Goal: Check status: Check status

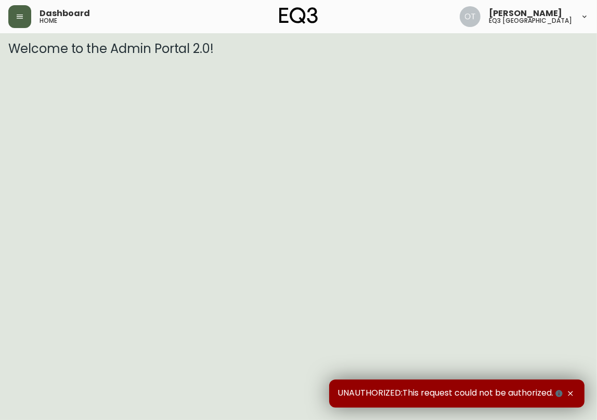
click at [17, 21] on button "button" at bounding box center [19, 16] width 23 height 23
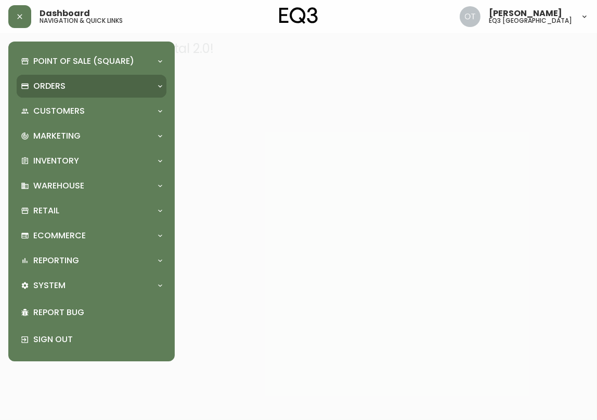
click at [36, 86] on p "Orders" at bounding box center [49, 86] width 32 height 11
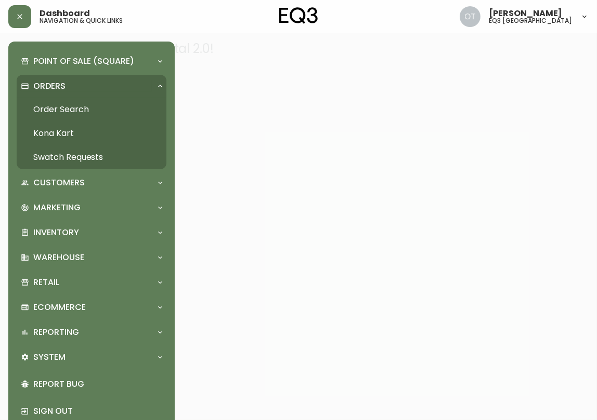
click at [43, 107] on link "Order Search" at bounding box center [92, 110] width 150 height 24
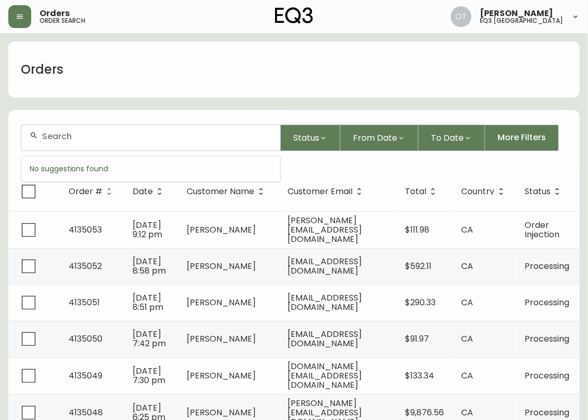
click at [69, 131] on input "text" at bounding box center [157, 136] width 230 height 10
paste input "4132516"
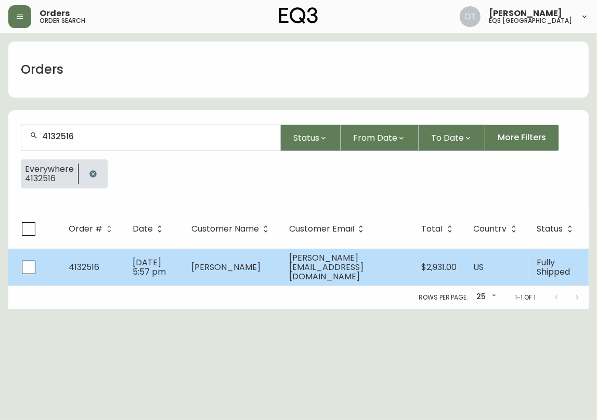
type input "4132516"
click at [128, 261] on td "[DATE] 5:57 pm" at bounding box center [153, 267] width 59 height 37
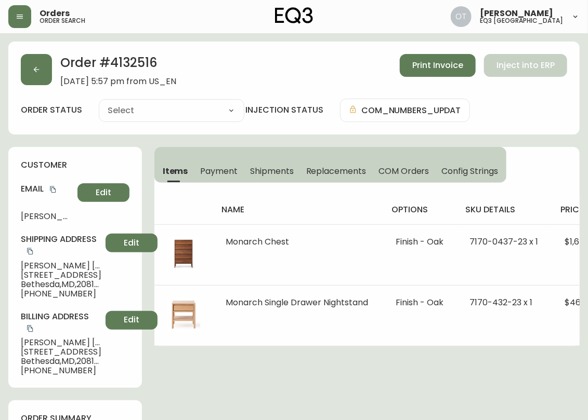
type input "Fully Shipped"
select select "FULLY_SHIPPED"
